Goal: Task Accomplishment & Management: Use online tool/utility

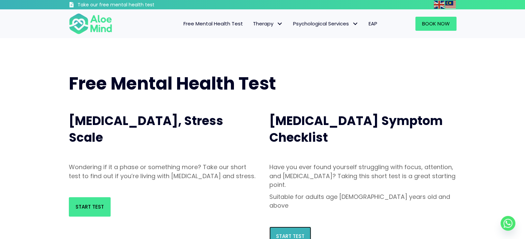
click at [278, 227] on link "Start Test" at bounding box center [290, 236] width 42 height 19
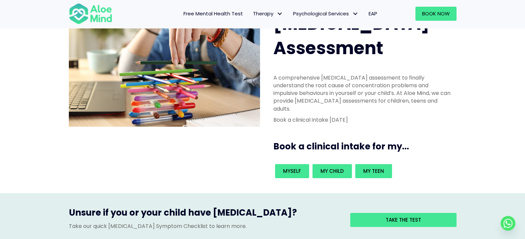
scroll to position [83, 0]
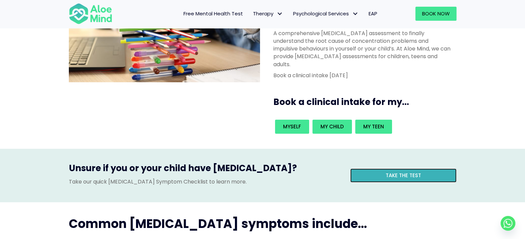
click at [415, 172] on span "Take the test" at bounding box center [403, 175] width 35 height 7
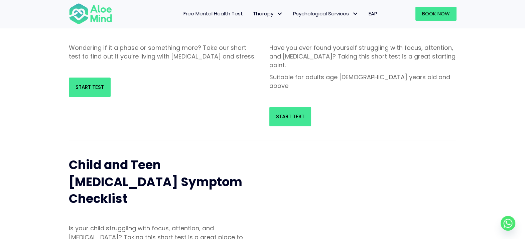
scroll to position [167, 0]
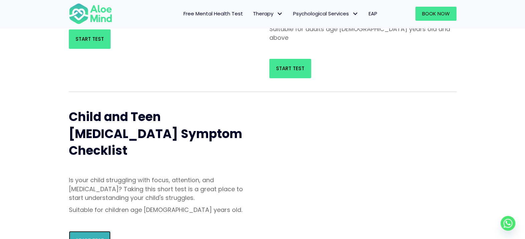
click at [93, 231] on link "Start Test" at bounding box center [90, 240] width 42 height 19
